Goal: Task Accomplishment & Management: Complete application form

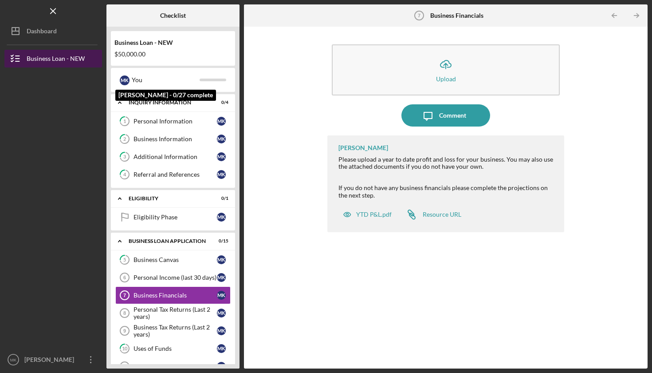
scroll to position [157, 0]
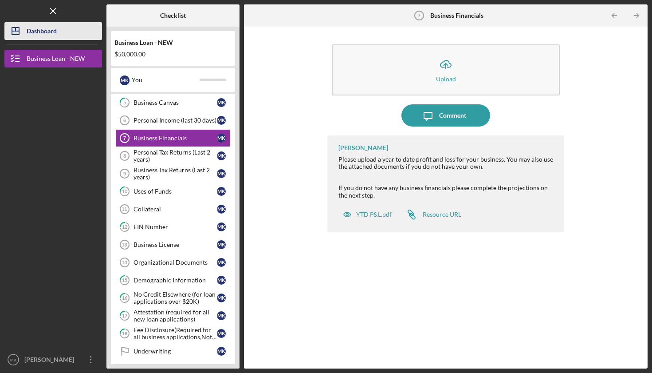
click at [53, 33] on div "Dashboard" at bounding box center [42, 32] width 30 height 20
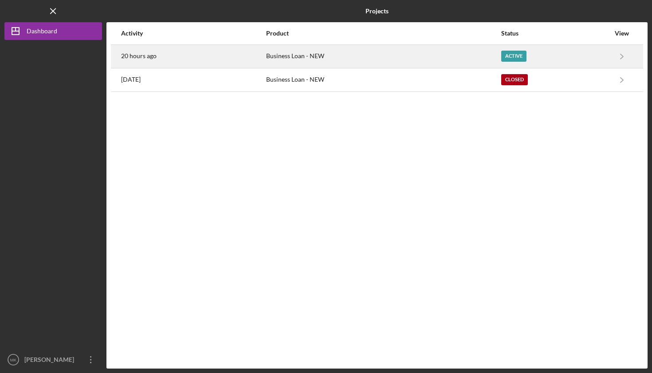
click at [512, 55] on div "Active" at bounding box center [513, 56] width 25 height 11
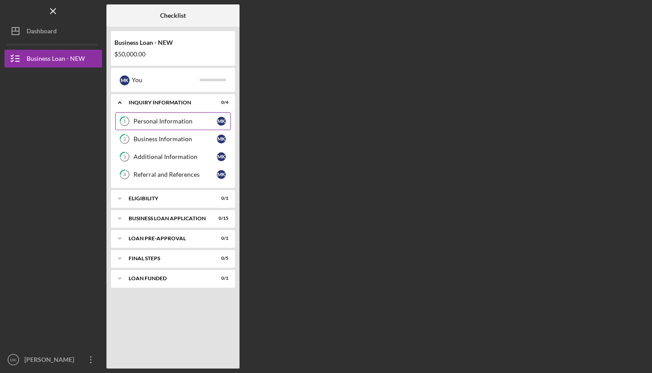
click at [181, 122] on div "Personal Information" at bounding box center [175, 121] width 83 height 7
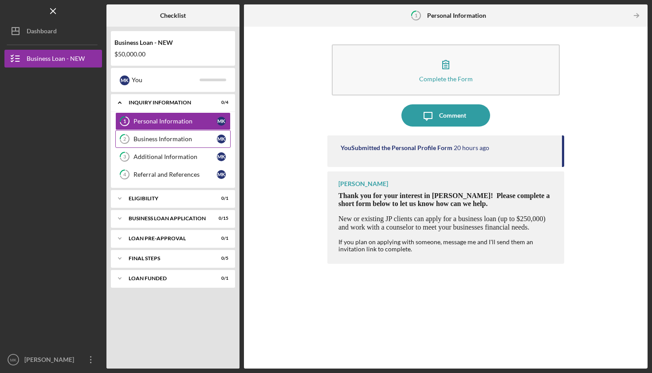
click at [170, 138] on div "Business Information" at bounding box center [175, 138] width 83 height 7
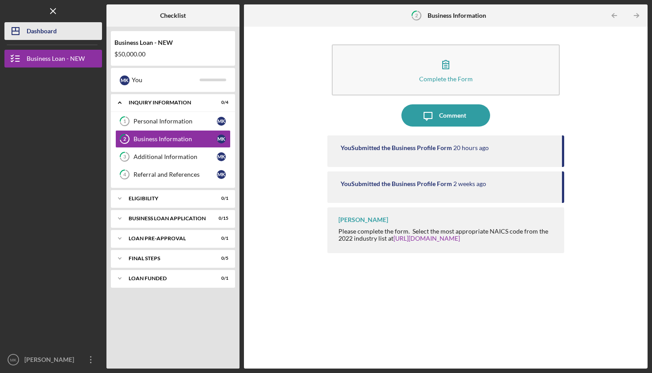
click at [49, 36] on div "Dashboard" at bounding box center [42, 32] width 30 height 20
